Goal: Find specific page/section: Find specific page/section

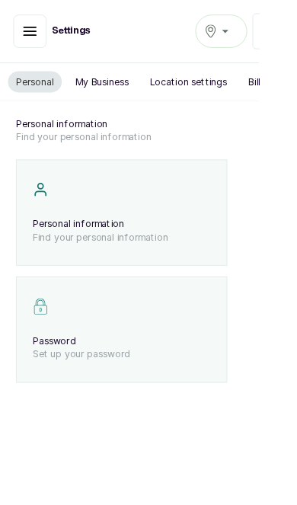
click at [40, 39] on icon "button" at bounding box center [34, 36] width 18 height 18
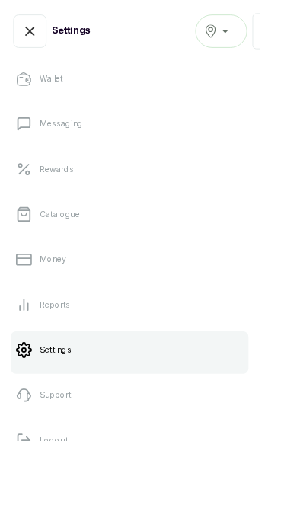
scroll to position [289, 0]
click at [140, 504] on button "Logout" at bounding box center [148, 506] width 273 height 43
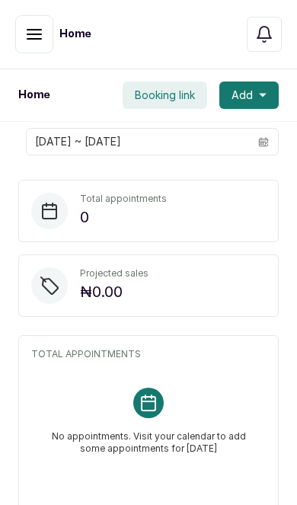
click at [268, 27] on icon "button" at bounding box center [264, 34] width 18 height 18
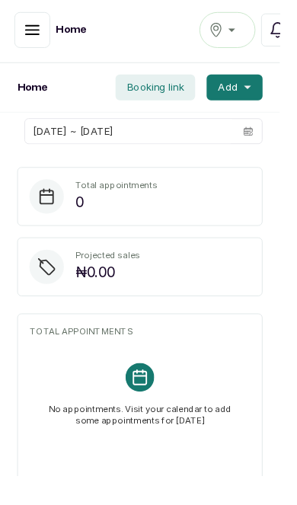
scroll to position [2, 0]
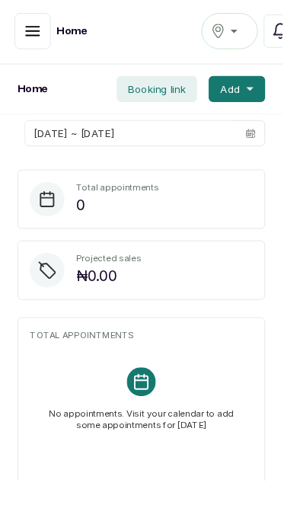
click at [236, 40] on div "The Braiding Vault Signature" at bounding box center [242, 33] width 40 height 18
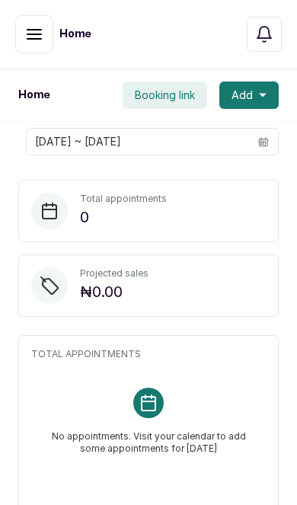
click at [44, 35] on button "button" at bounding box center [34, 34] width 38 height 38
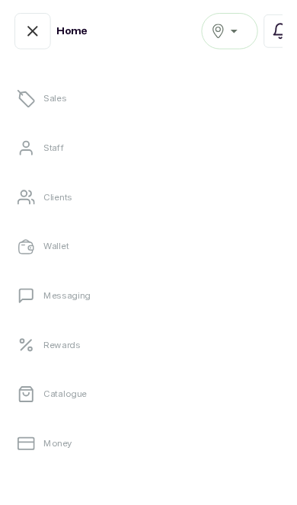
scroll to position [158, 0]
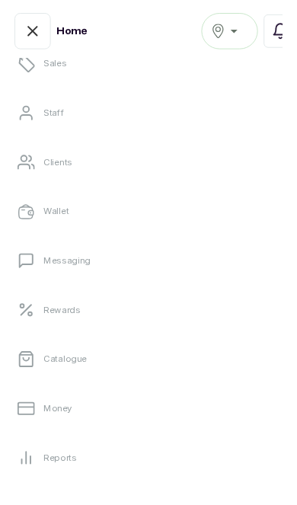
click at [184, 375] on link "Catalogue" at bounding box center [148, 377] width 273 height 43
